Goal: Task Accomplishment & Management: Use online tool/utility

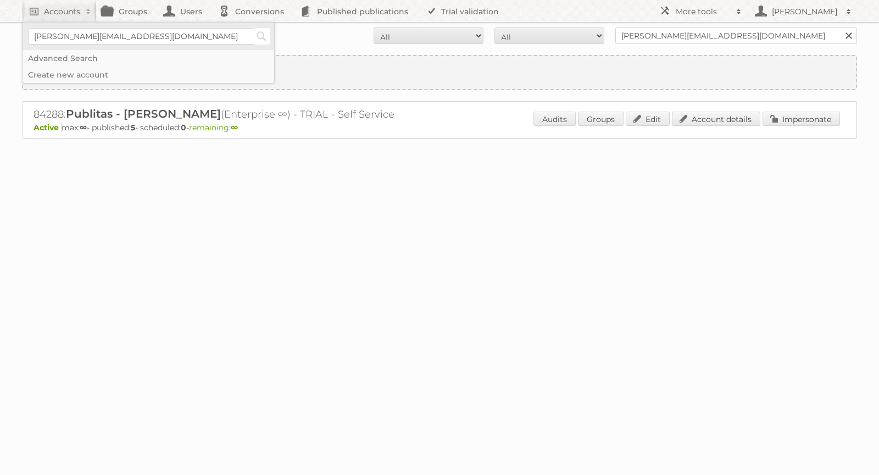
type input"] "[PERSON_NAME][EMAIL_ADDRESS][DOMAIN_NAME]"
click at [259, 36] on input "Search" at bounding box center [261, 36] width 16 height 16
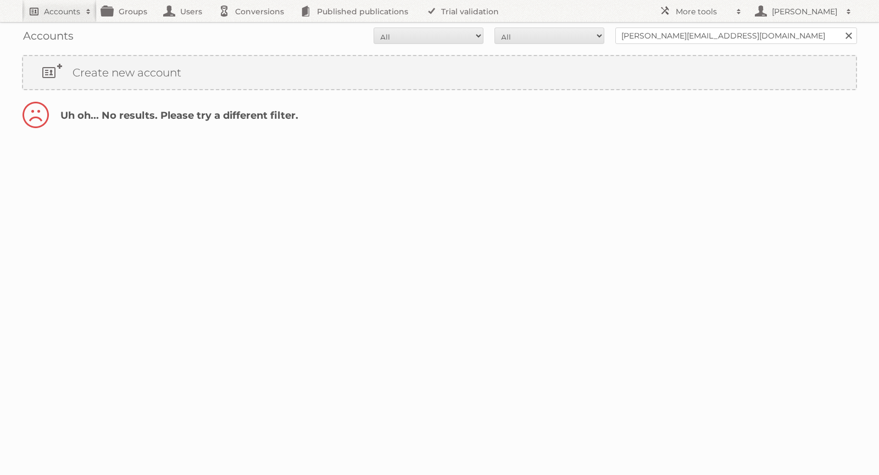
click at [57, 11] on h2 "Accounts" at bounding box center [62, 11] width 36 height 11
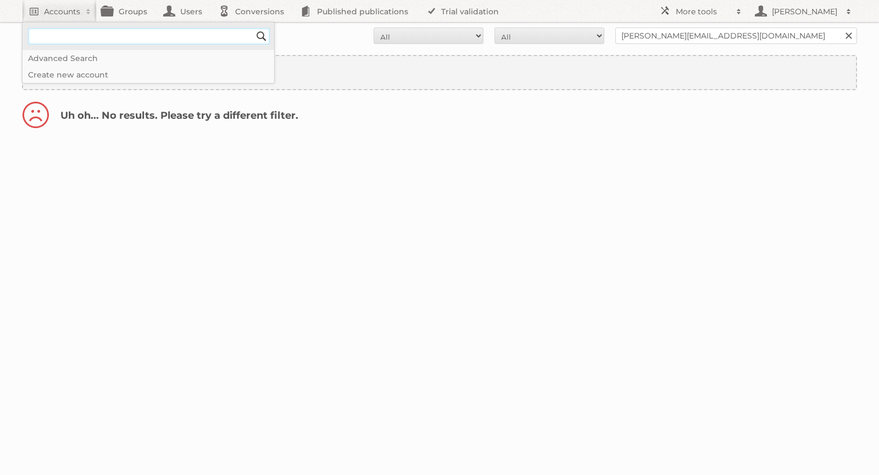
paste input"] "SAdina@delhaize.be"
drag, startPoint x: 66, startPoint y: 36, endPoint x: 30, endPoint y: 36, distance: 36.3
click at [30, 36] on input"] "SAdina@delhaize.be" at bounding box center [149, 36] width 242 height 16
type input"] "delhaize.be"
click at [253, 28] on input "Search" at bounding box center [261, 36] width 16 height 16
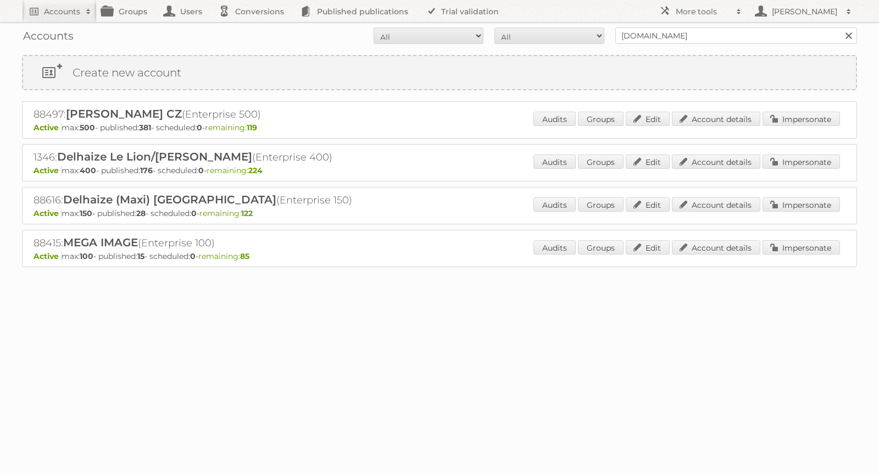
click at [263, 35] on form "All Active Expired Pending All Paid Trials Self service delhaize.be Search" at bounding box center [439, 35] width 835 height 16
click at [60, 14] on h2 "Accounts" at bounding box center [62, 11] width 36 height 11
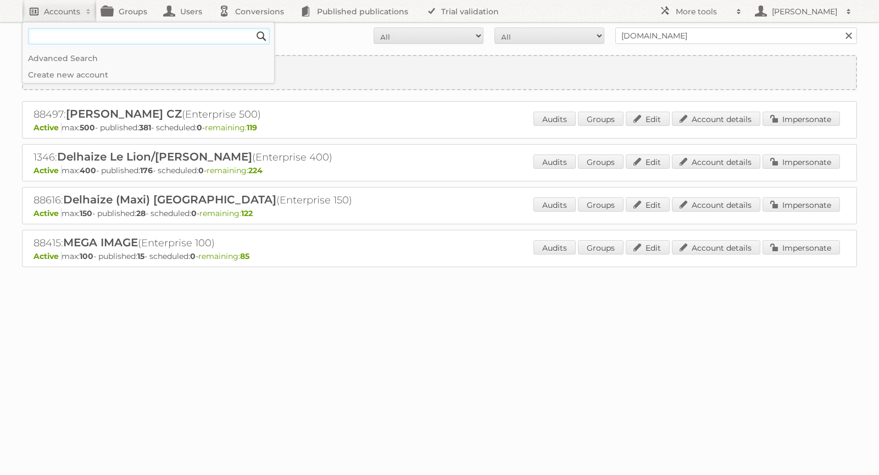
scroll to position [0, 0]
paste input"] "BBalazs@delhaize.be"
type input"] "BBalazs@delhaize.be"
click at [265, 34] on input "Search" at bounding box center [261, 36] width 16 height 16
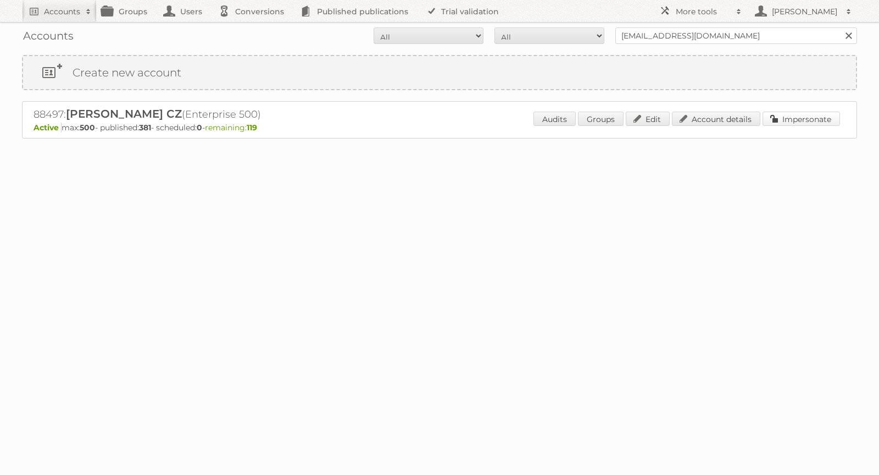
click at [793, 117] on link "Impersonate" at bounding box center [801, 119] width 77 height 14
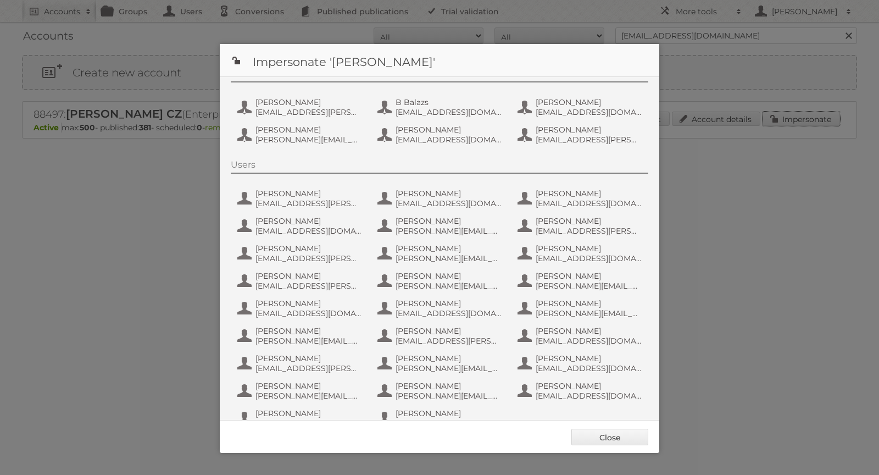
scroll to position [75, 0]
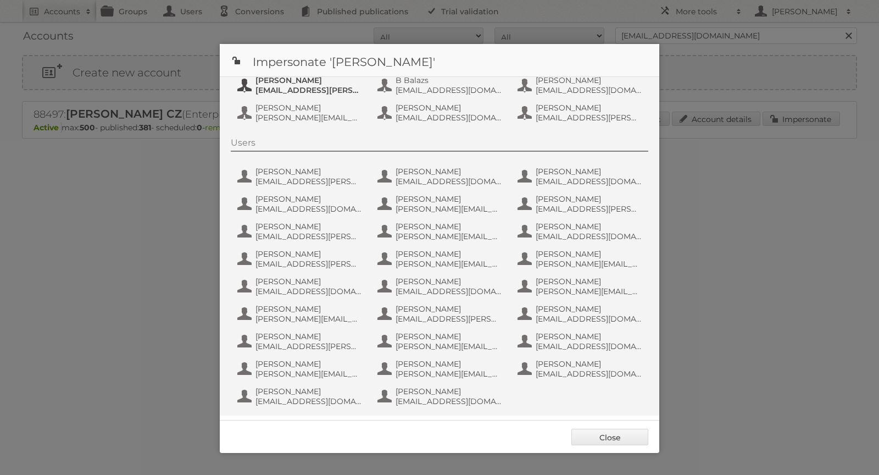
click at [272, 83] on span "Albert" at bounding box center [308, 80] width 107 height 10
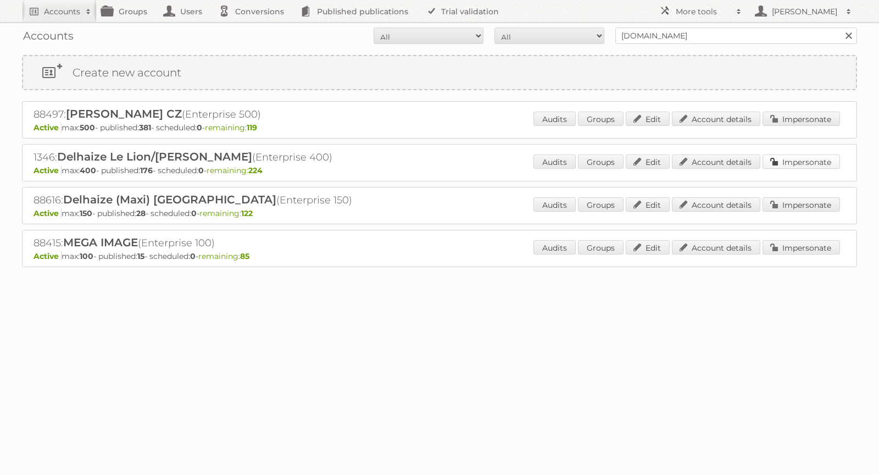
click at [788, 156] on link "Impersonate" at bounding box center [801, 161] width 77 height 14
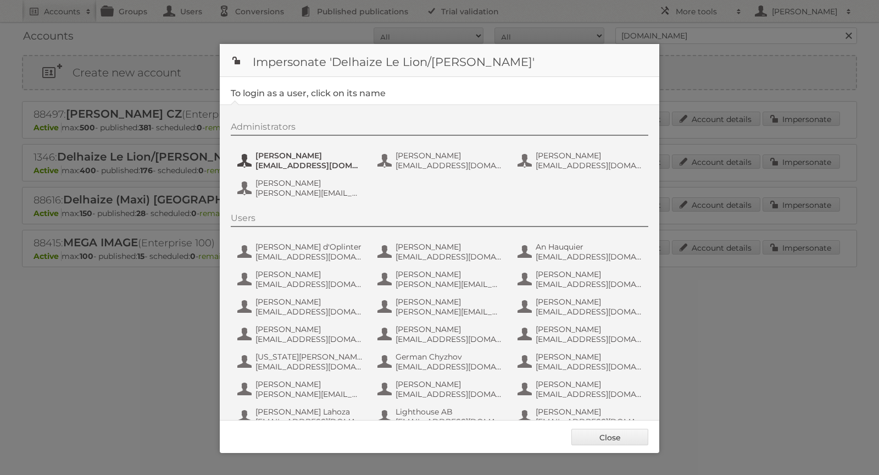
click at [299, 156] on span "[PERSON_NAME]" at bounding box center [308, 156] width 107 height 10
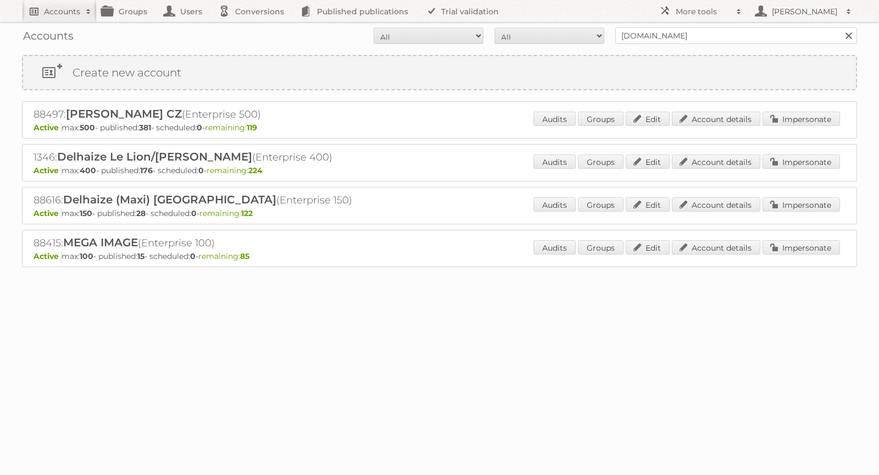
click at [64, 12] on h2 "Accounts" at bounding box center [62, 11] width 36 height 11
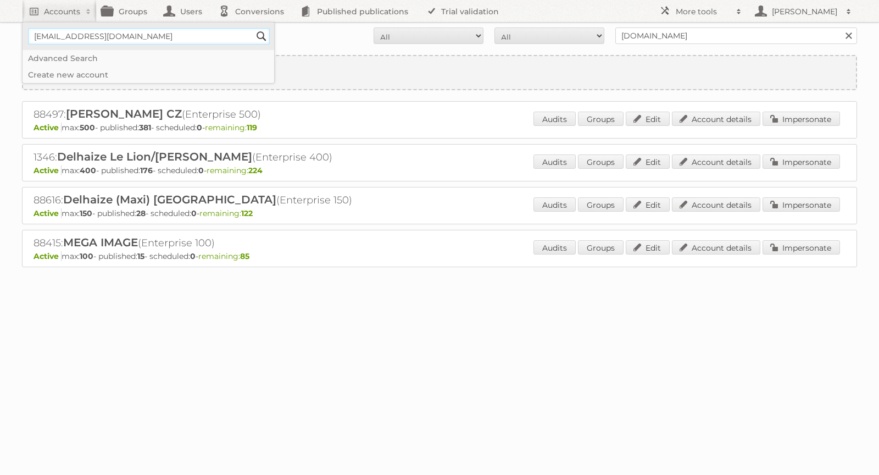
click at [72, 36] on input"] "[EMAIL_ADDRESS][DOMAIN_NAME]" at bounding box center [149, 36] width 242 height 16
paste input"] "CVicenteRuiz"
type input"] "CVicenteRuiz@delhaize.be"
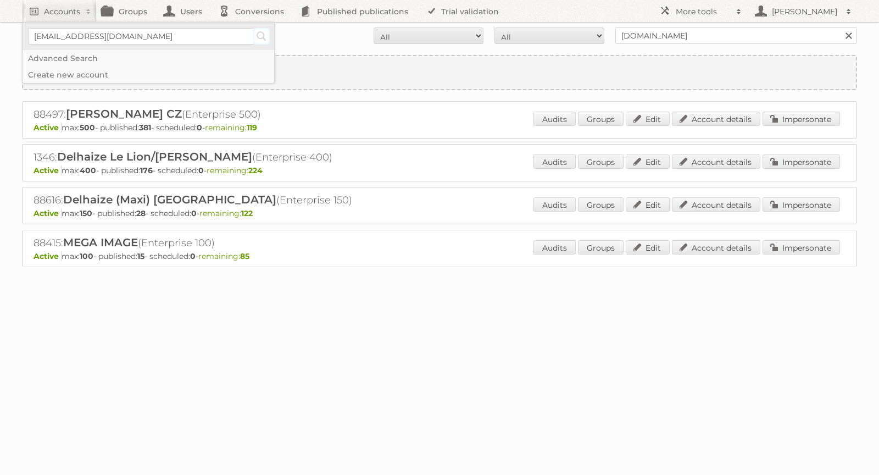
click at [259, 37] on input "Search" at bounding box center [261, 36] width 16 height 16
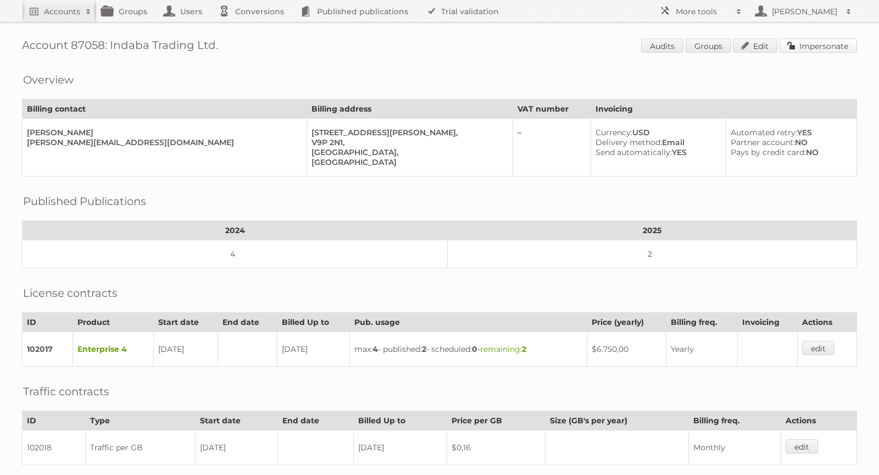
click at [814, 40] on link "Impersonate" at bounding box center [818, 45] width 77 height 14
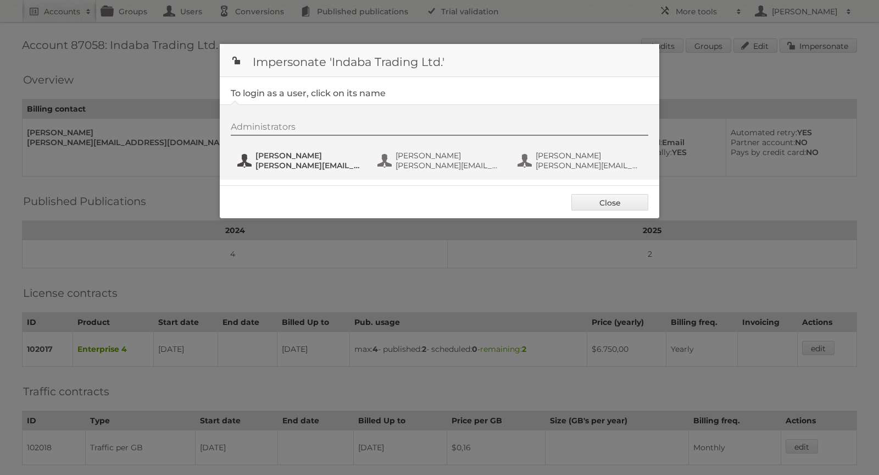
click at [274, 159] on span "Alison Gillespie" at bounding box center [308, 156] width 107 height 10
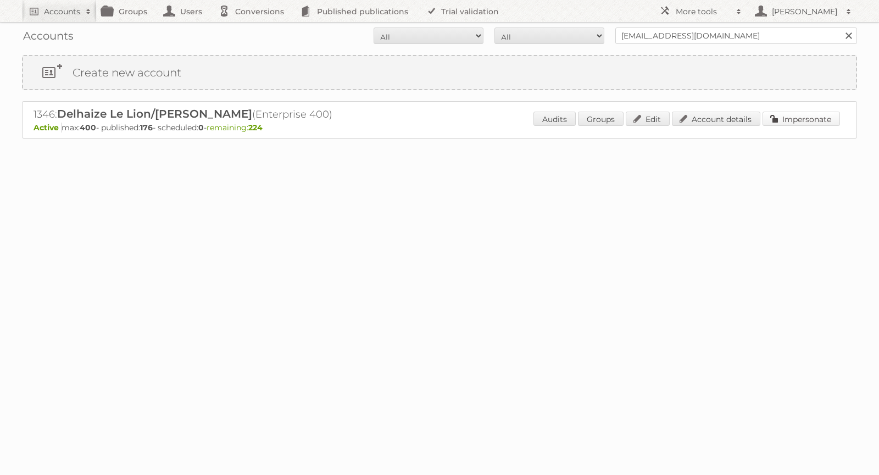
click at [799, 121] on link "Impersonate" at bounding box center [801, 119] width 77 height 14
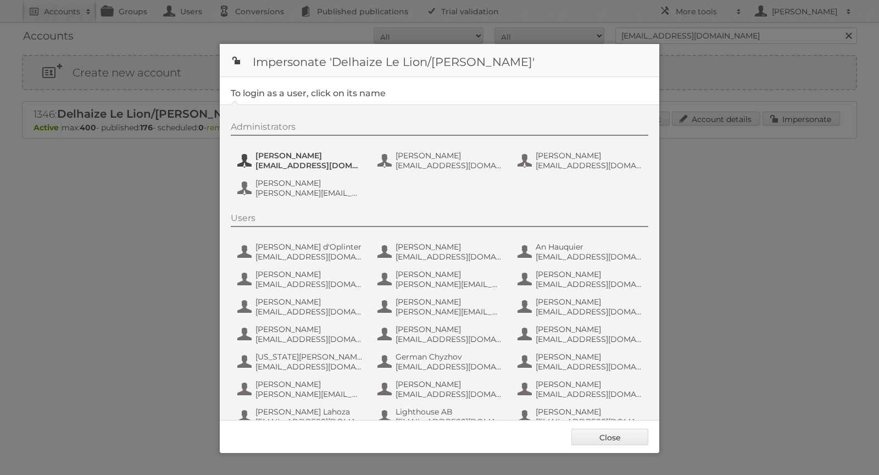
click at [316, 154] on span "[PERSON_NAME]" at bounding box center [308, 156] width 107 height 10
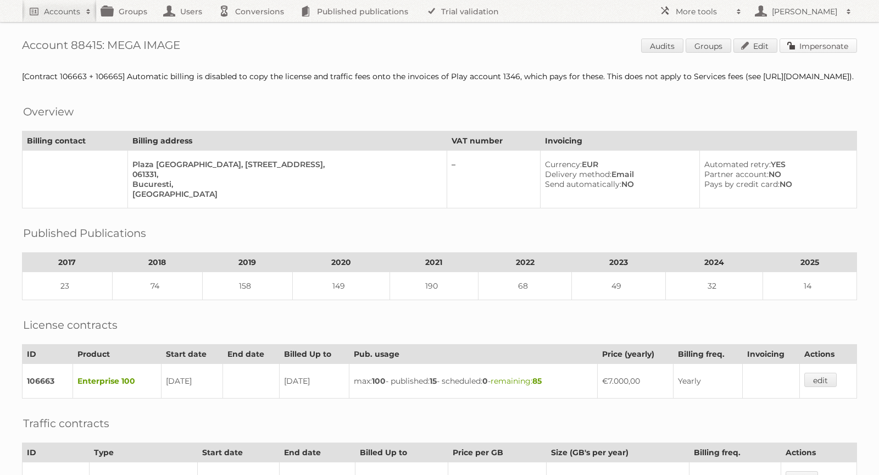
click at [819, 45] on link "Impersonate" at bounding box center [818, 45] width 77 height 14
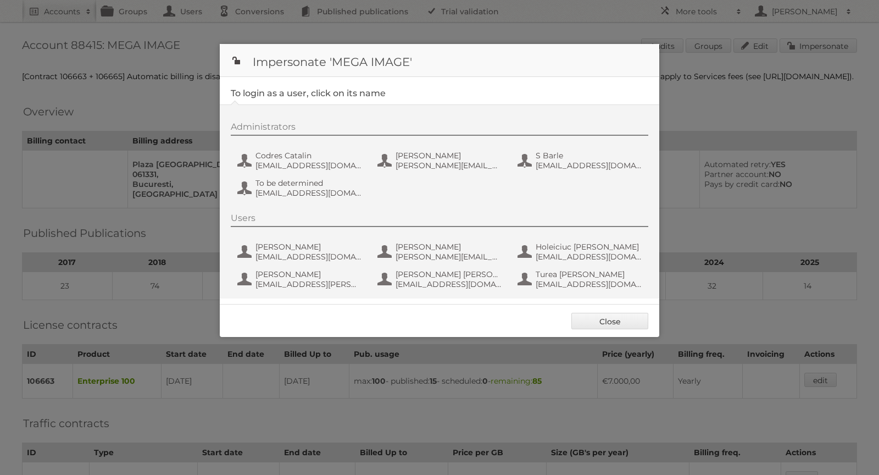
click at [791, 92] on div at bounding box center [439, 237] width 879 height 475
click at [790, 92] on div at bounding box center [439, 237] width 879 height 475
click at [624, 319] on link "Close" at bounding box center [609, 321] width 77 height 16
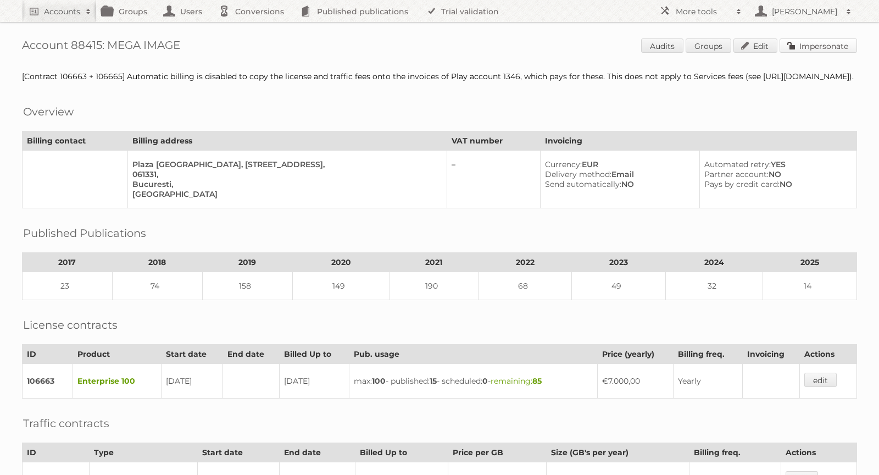
click at [839, 42] on link "Impersonate" at bounding box center [818, 45] width 77 height 14
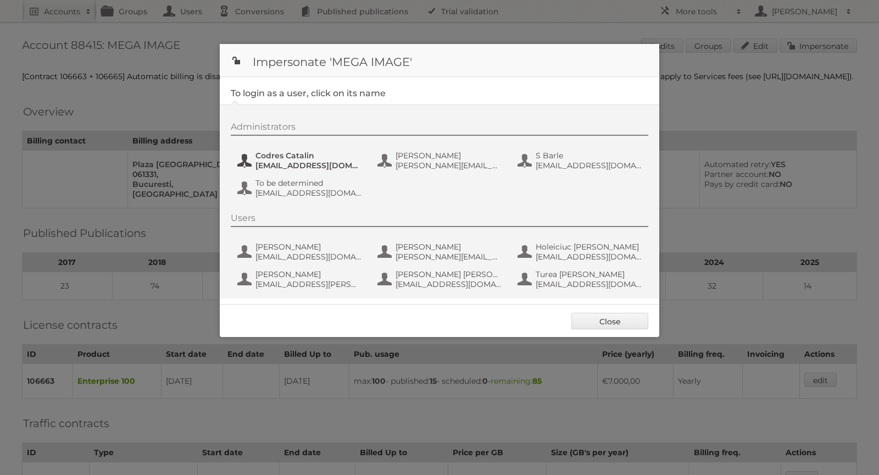
click at [283, 157] on span "Codres Catalin" at bounding box center [308, 156] width 107 height 10
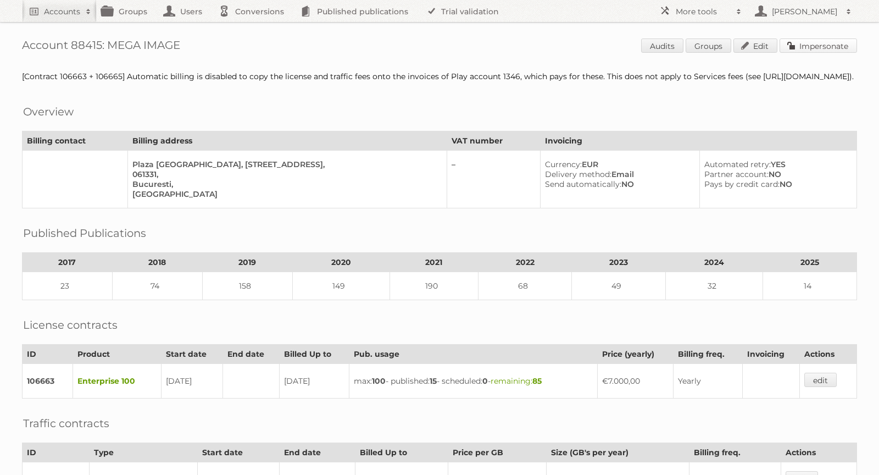
click at [811, 46] on link "Impersonate" at bounding box center [818, 45] width 77 height 14
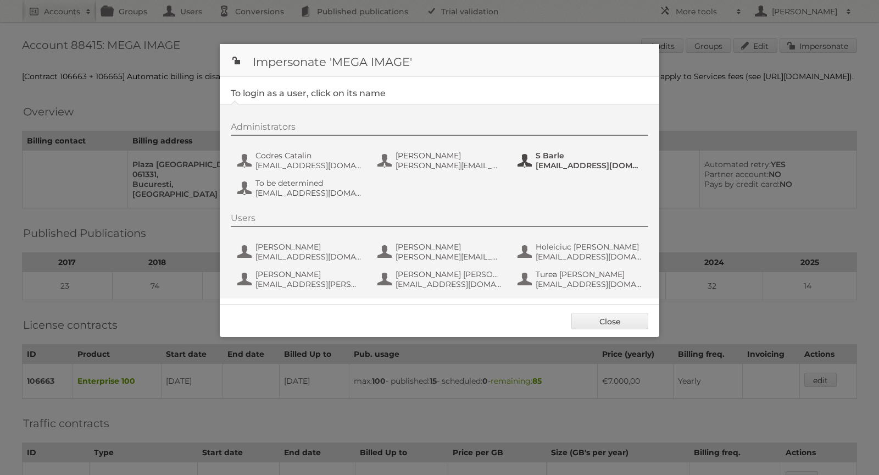
click at [565, 162] on span "[EMAIL_ADDRESS][DOMAIN_NAME]" at bounding box center [589, 165] width 107 height 10
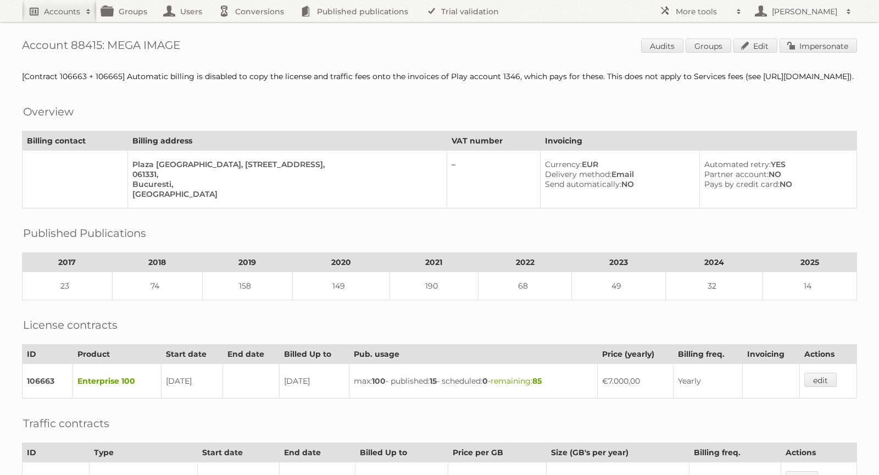
click at [70, 11] on h2 "Accounts" at bounding box center [62, 11] width 36 height 11
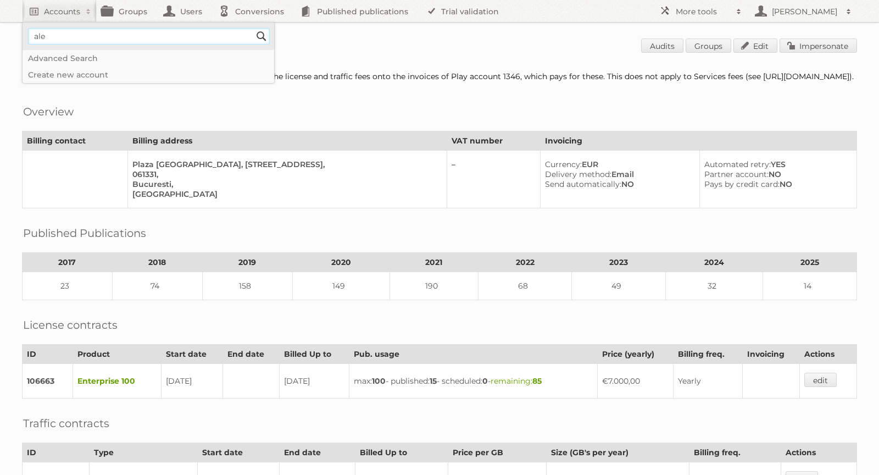
type input"] "[PERSON_NAME][EMAIL_ADDRESS][DOMAIN_NAME]"
click at [261, 36] on input "Search" at bounding box center [261, 36] width 16 height 16
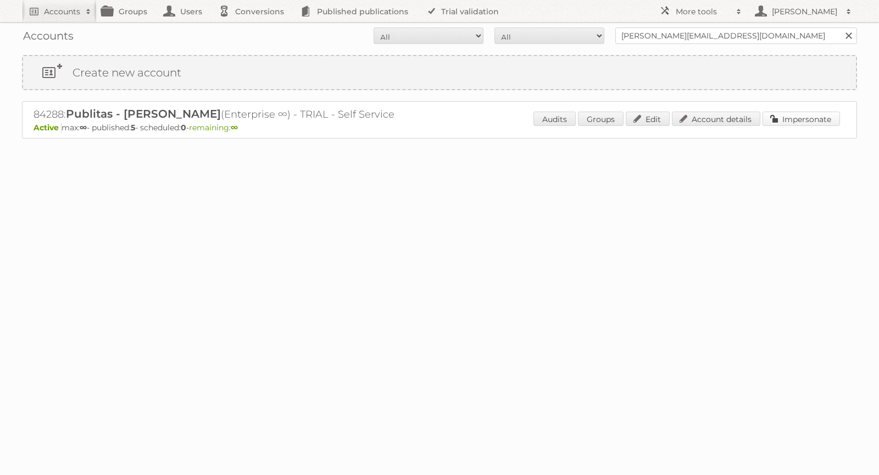
click at [786, 116] on link "Impersonate" at bounding box center [801, 119] width 77 height 14
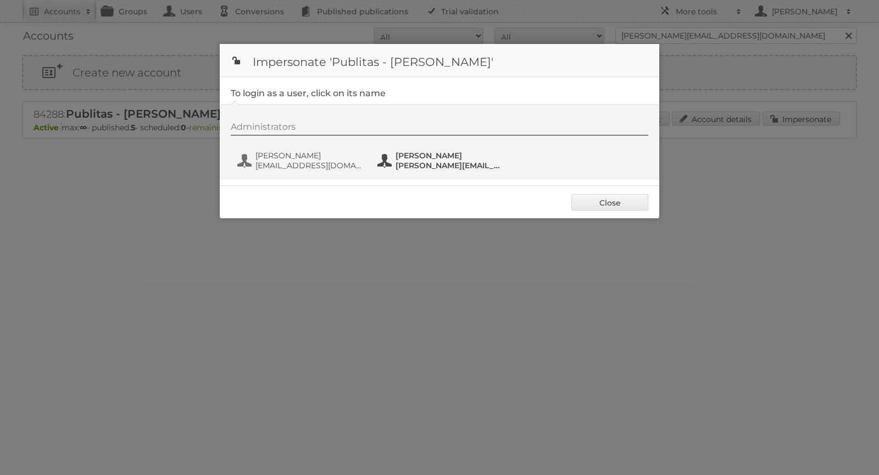
click at [413, 160] on span "[PERSON_NAME][EMAIL_ADDRESS][DOMAIN_NAME]" at bounding box center [449, 165] width 107 height 10
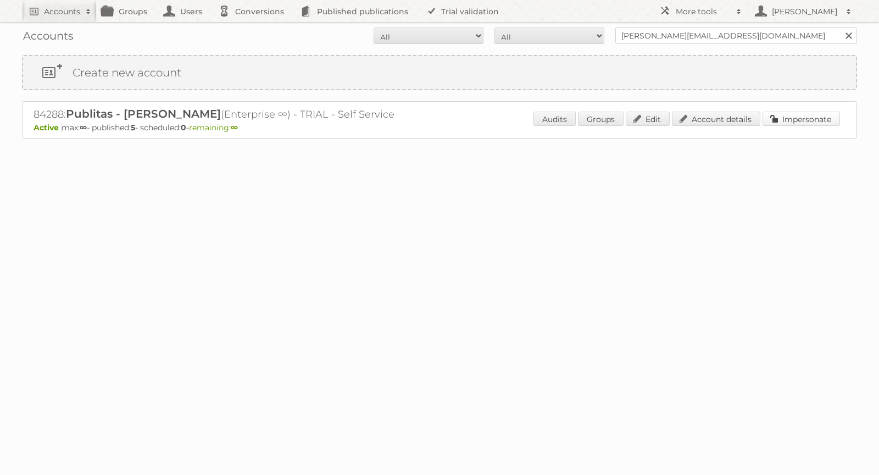
click at [818, 124] on link "Impersonate" at bounding box center [801, 119] width 77 height 14
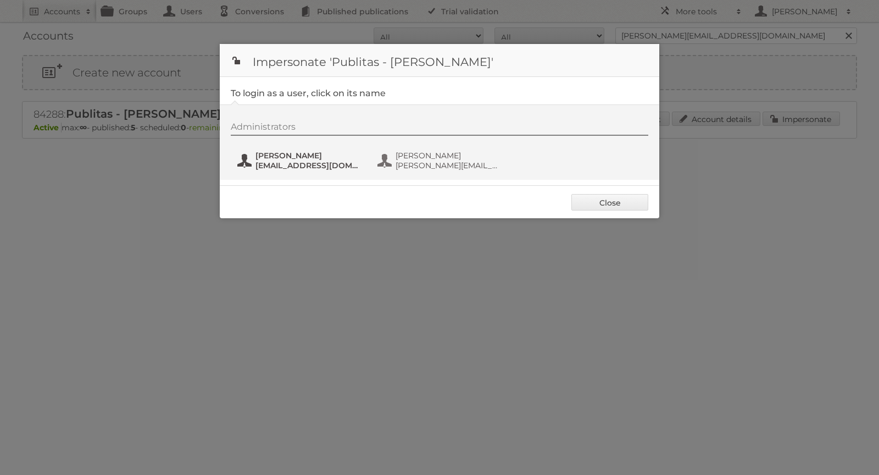
click at [303, 158] on span "[PERSON_NAME]" at bounding box center [308, 156] width 107 height 10
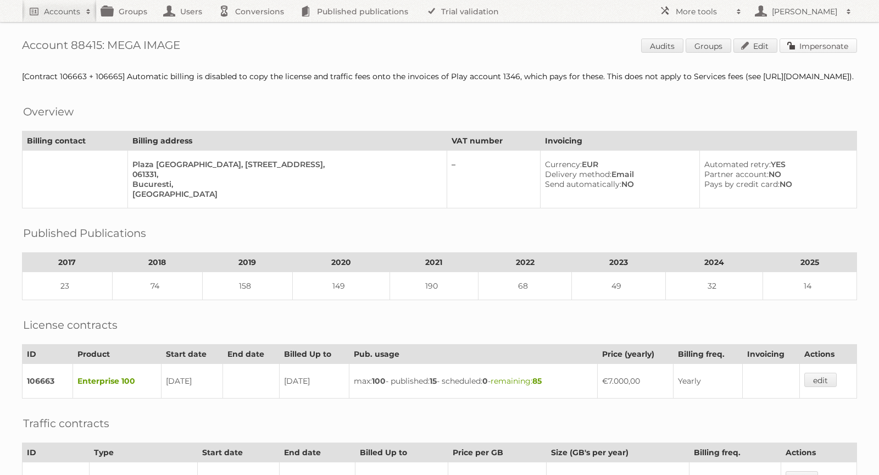
click at [825, 45] on link "Impersonate" at bounding box center [818, 45] width 77 height 14
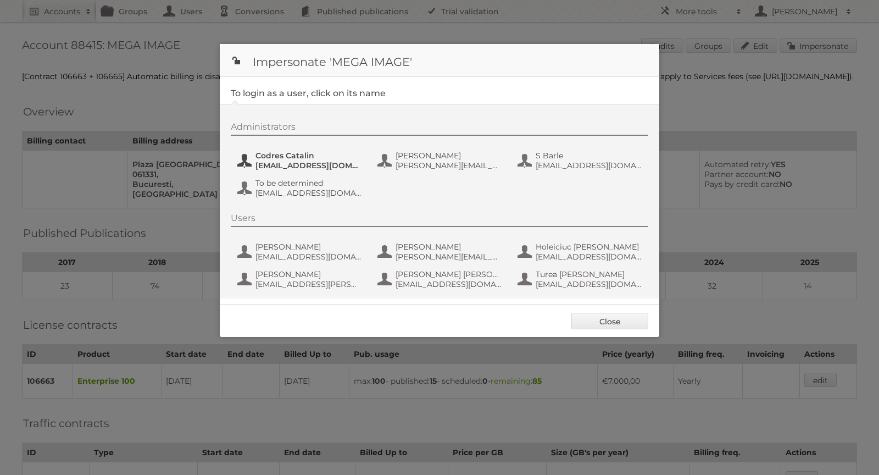
click at [294, 157] on span "Codres Catalin" at bounding box center [308, 156] width 107 height 10
